Goal: Use online tool/utility: Utilize a website feature to perform a specific function

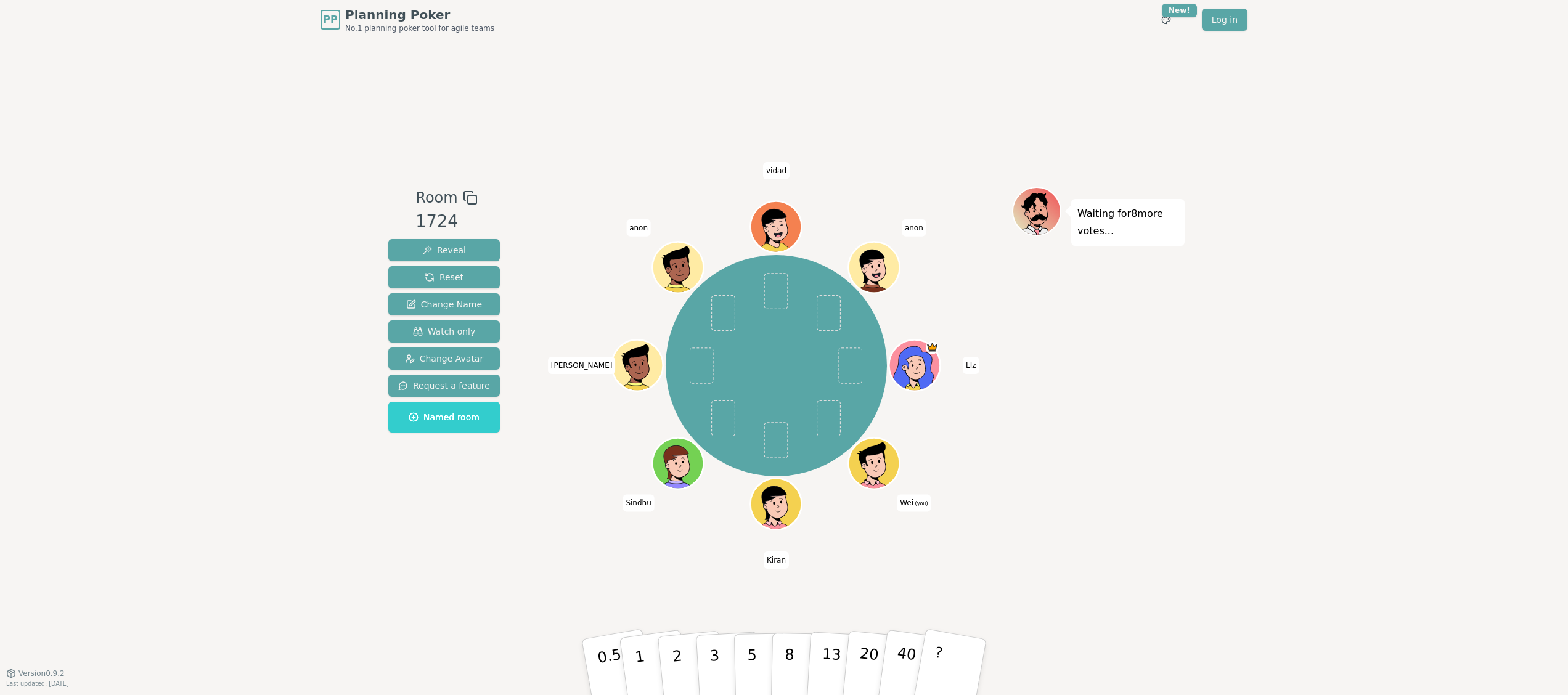
click at [1369, 257] on div "PP Planning Poker No.1 planning poker tool for agile teams Toggle theme New! Lo…" at bounding box center [784, 348] width 1568 height 695
click at [755, 659] on button "5" at bounding box center [765, 667] width 64 height 93
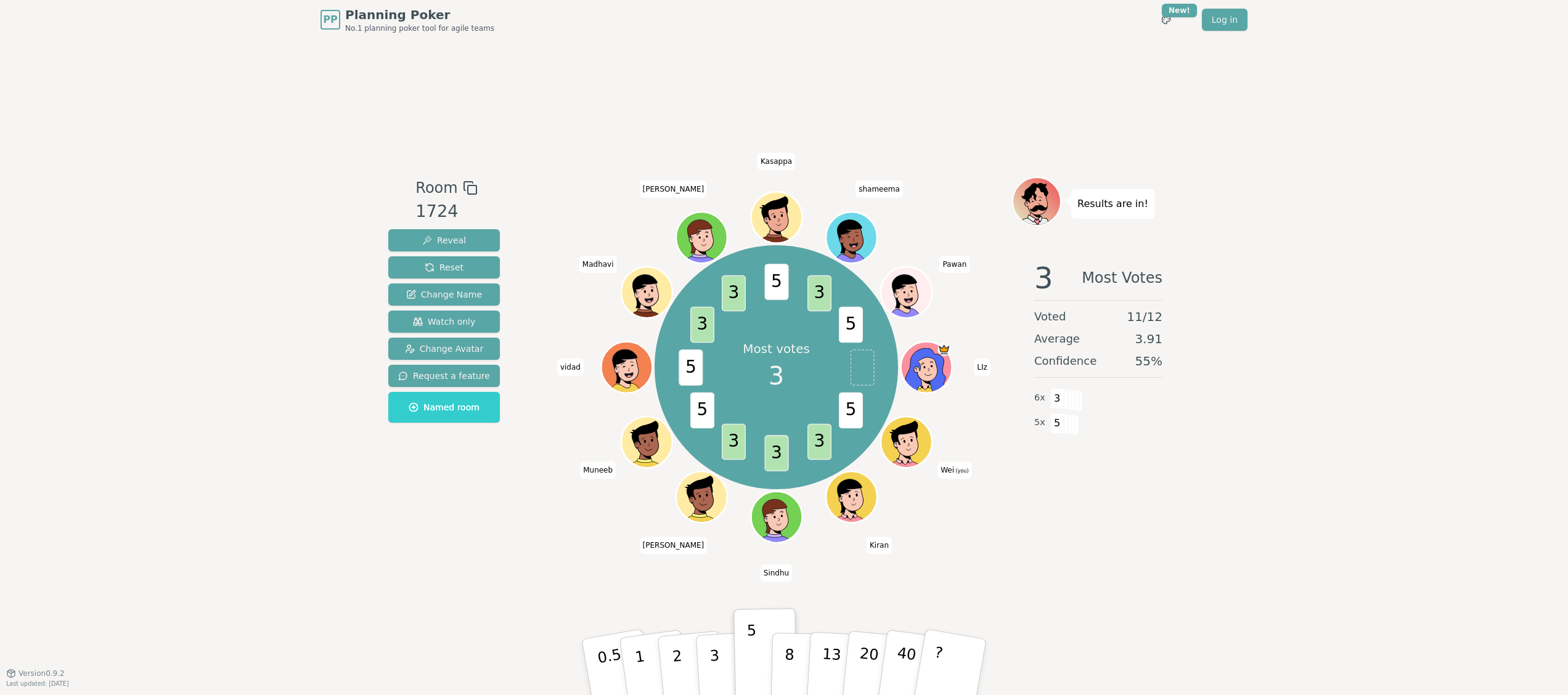
click at [1377, 395] on div "PP Planning Poker No.1 planning poker tool for agile teams Toggle theme New! Lo…" at bounding box center [784, 348] width 1568 height 695
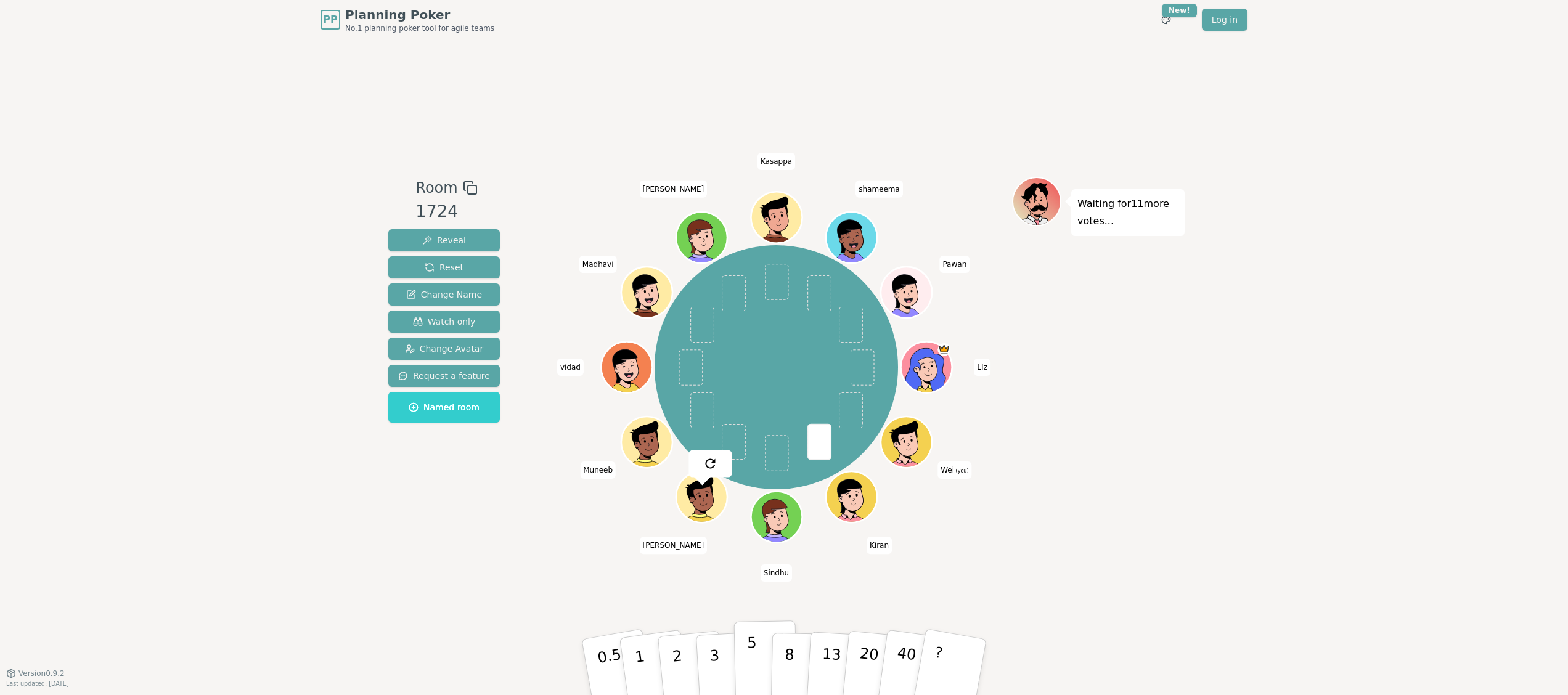
click at [747, 654] on button "5" at bounding box center [765, 667] width 64 height 93
click at [758, 649] on button "5" at bounding box center [765, 667] width 64 height 93
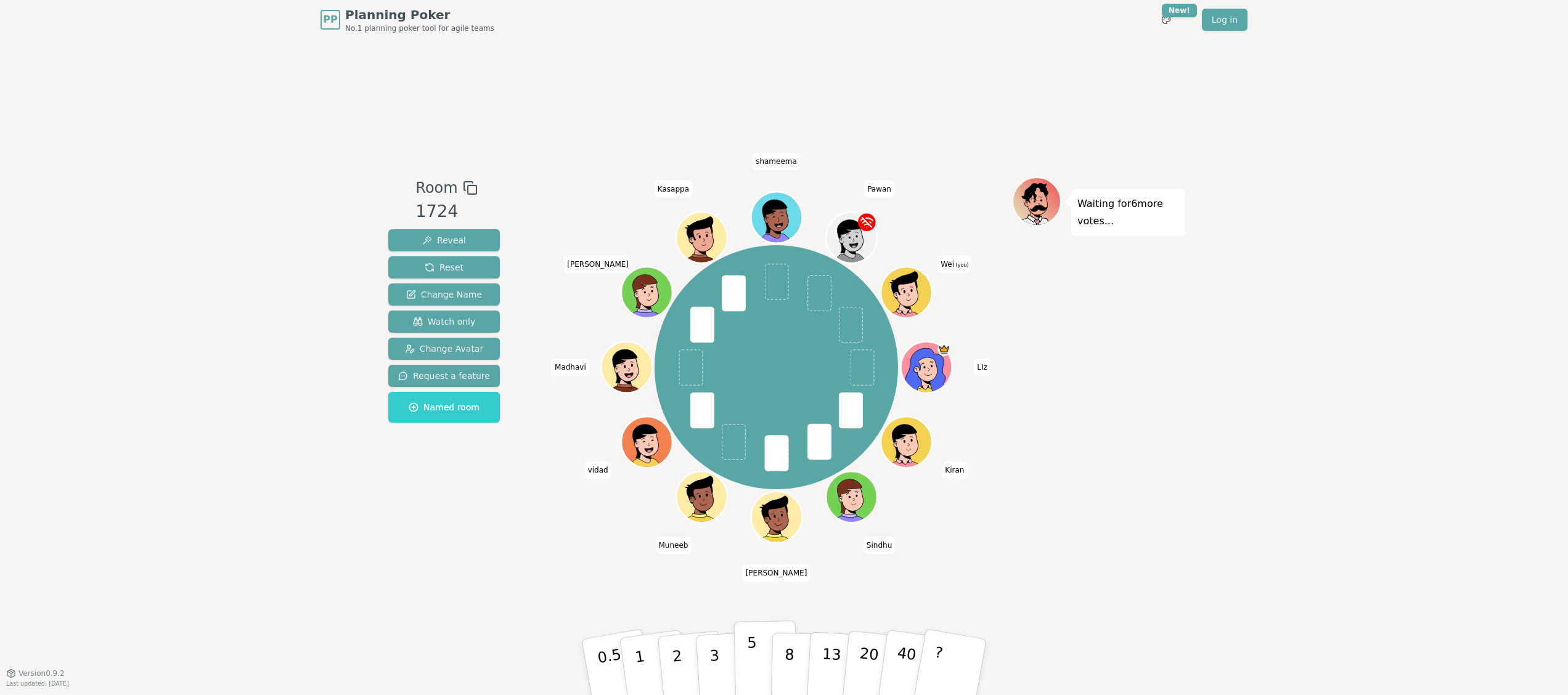
click at [741, 659] on button "5" at bounding box center [765, 667] width 64 height 93
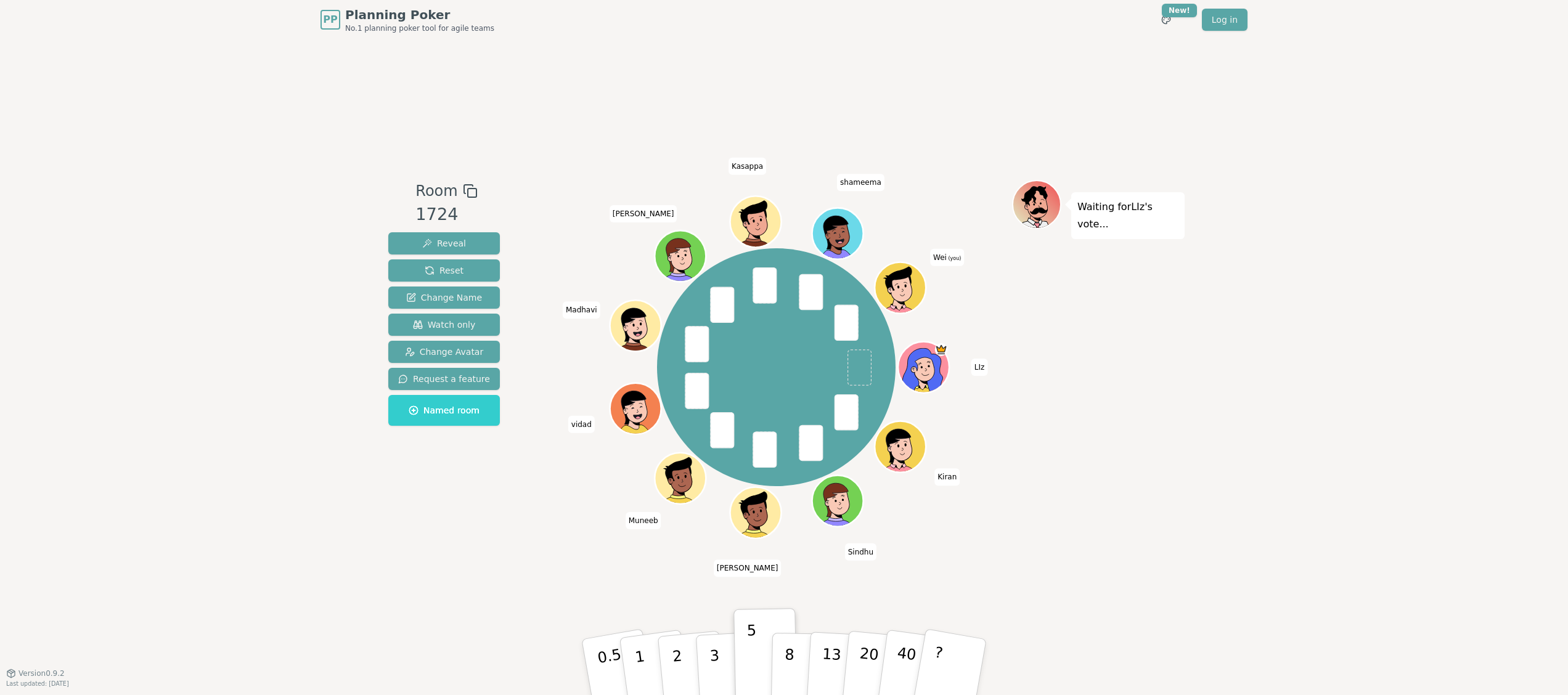
click at [1399, 334] on div "PP Planning Poker No.1 planning poker tool for agile teams Toggle theme New! Lo…" at bounding box center [784, 348] width 1568 height 695
drag, startPoint x: 745, startPoint y: 652, endPoint x: 738, endPoint y: 651, distance: 7.1
click at [739, 651] on button "5" at bounding box center [765, 667] width 64 height 93
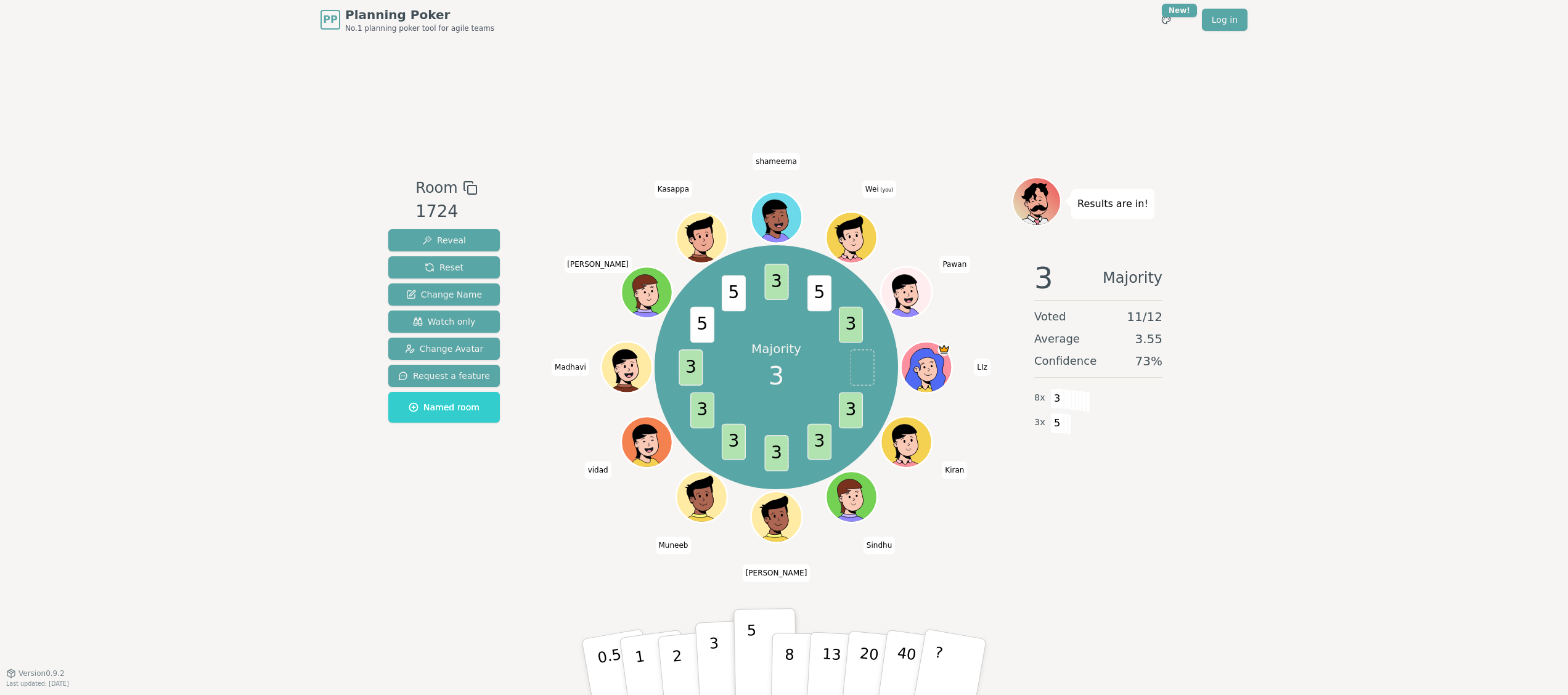
drag, startPoint x: 707, startPoint y: 656, endPoint x: 706, endPoint y: 645, distance: 11.0
click at [706, 645] on button "3" at bounding box center [728, 668] width 67 height 96
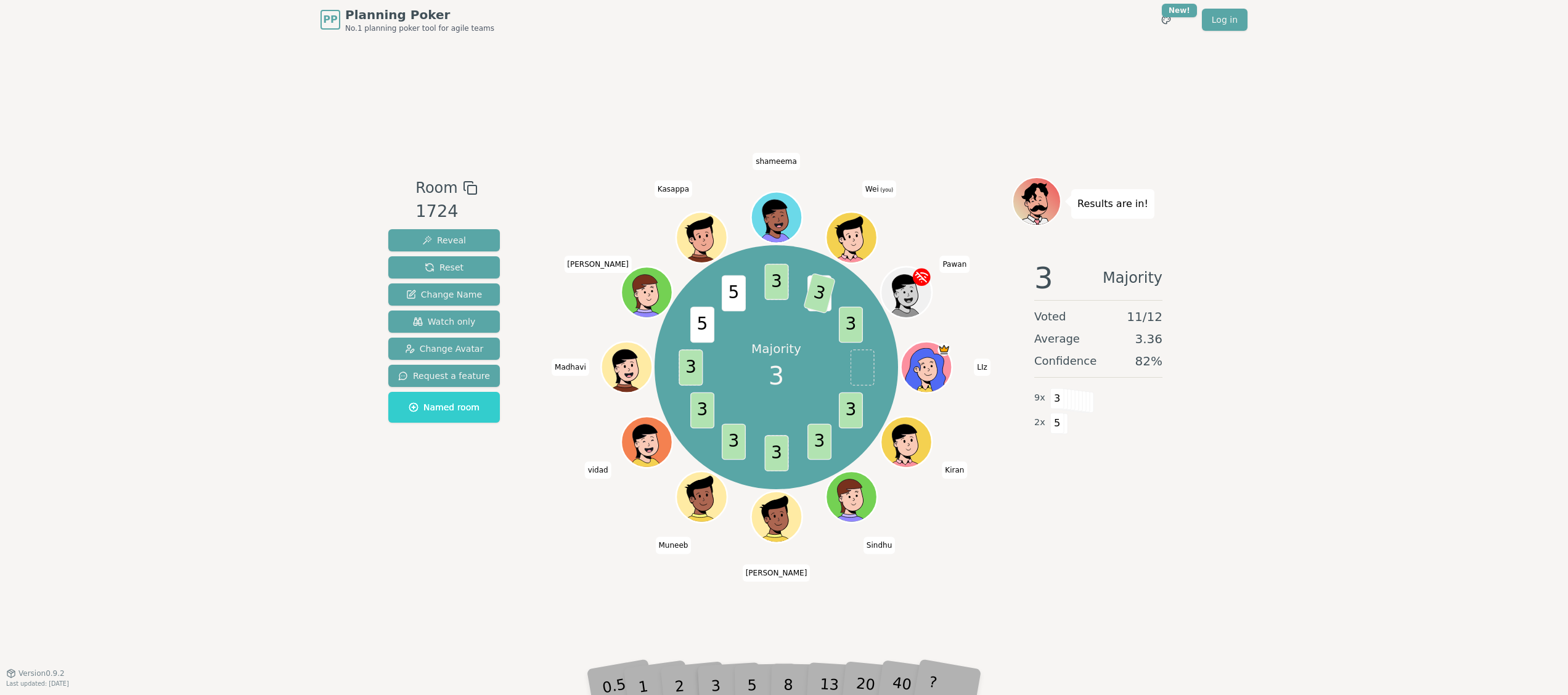
click at [747, 684] on div "5" at bounding box center [765, 667] width 37 height 44
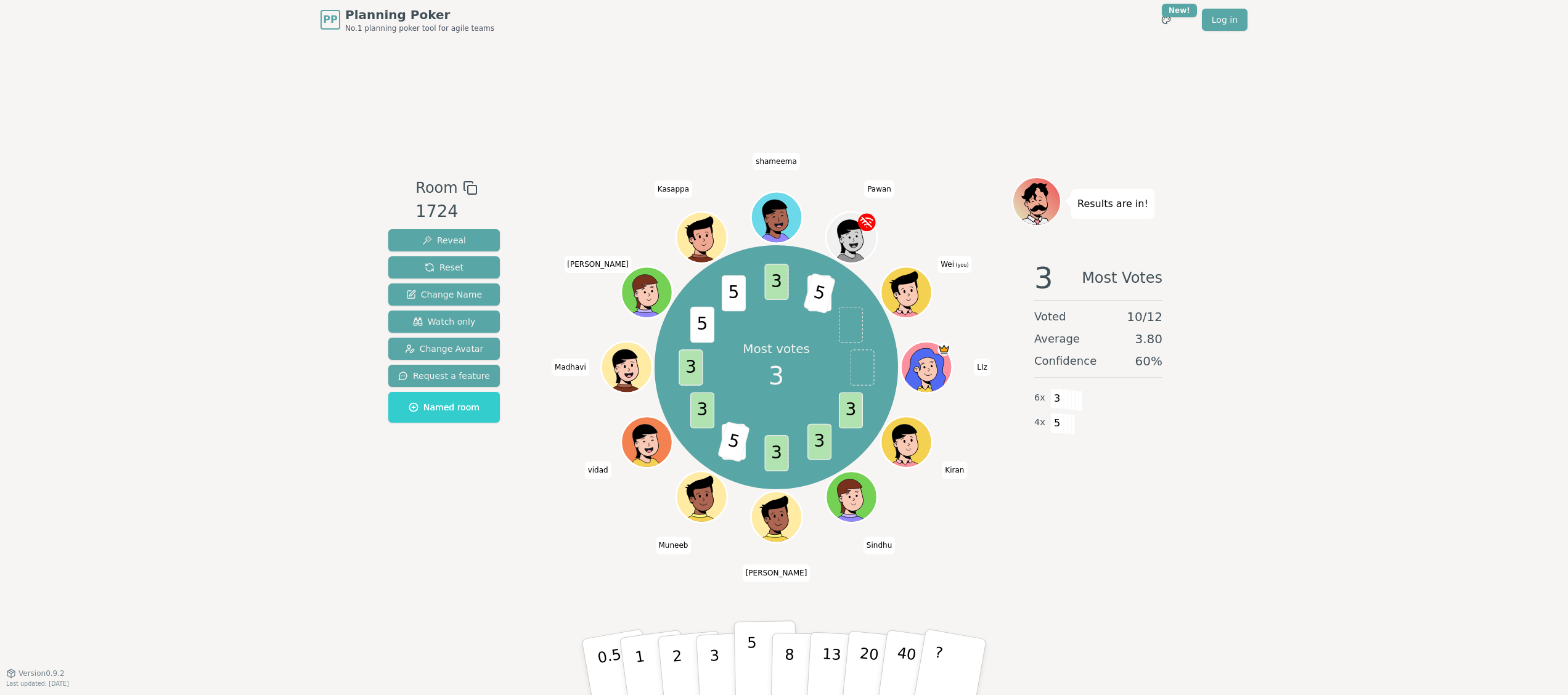
click at [748, 659] on p "5" at bounding box center [752, 668] width 11 height 66
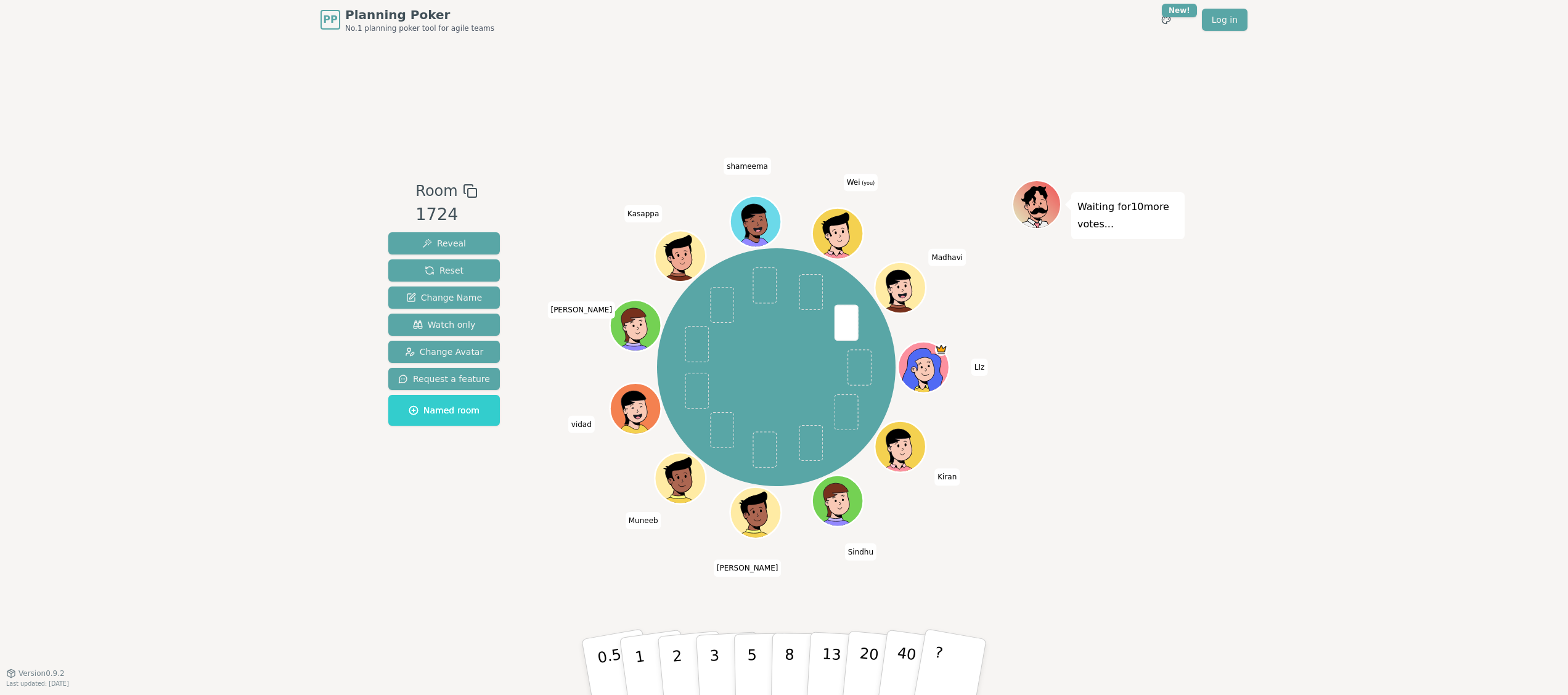
click at [1326, 128] on div "PP Planning Poker No.1 planning poker tool for agile teams Toggle theme New! Lo…" at bounding box center [784, 348] width 1568 height 695
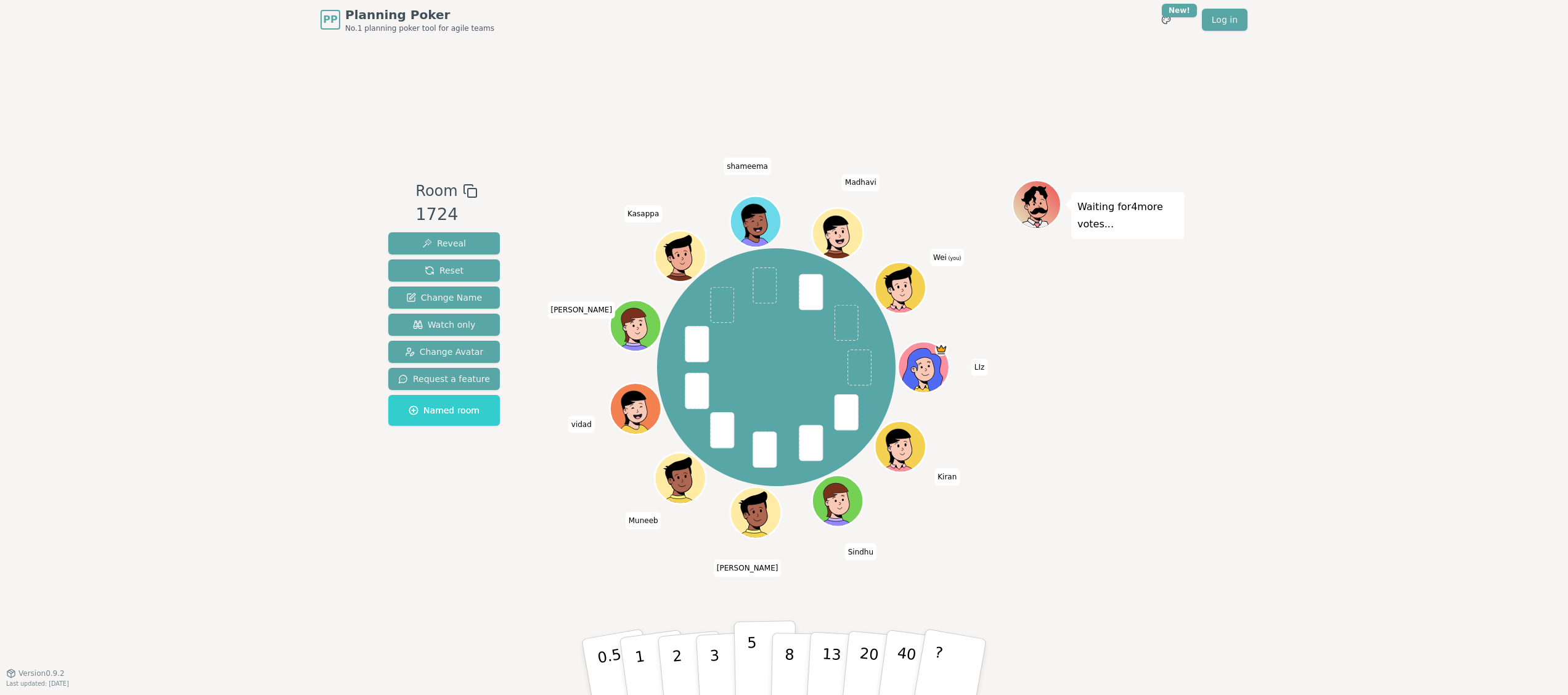
click at [746, 661] on button "5" at bounding box center [765, 667] width 64 height 93
